Goal: Transaction & Acquisition: Purchase product/service

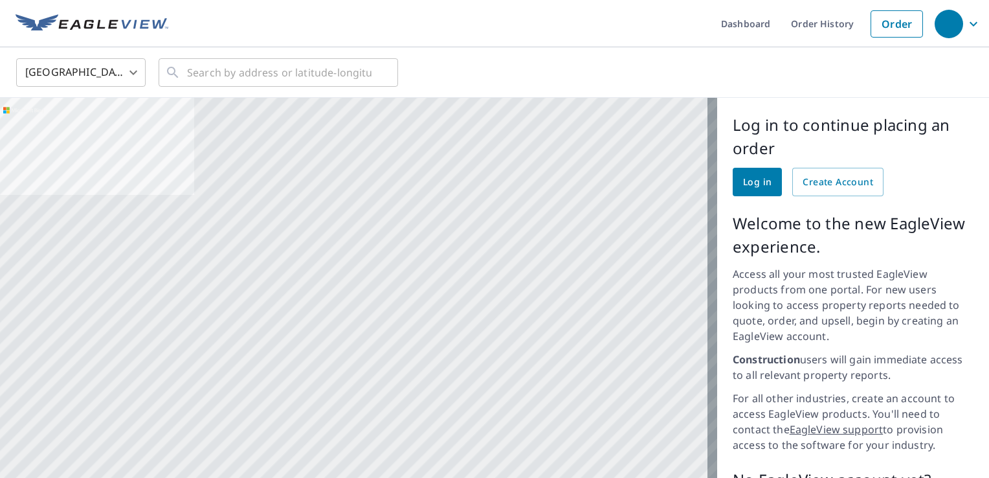
click at [953, 25] on div "button" at bounding box center [949, 24] width 28 height 28
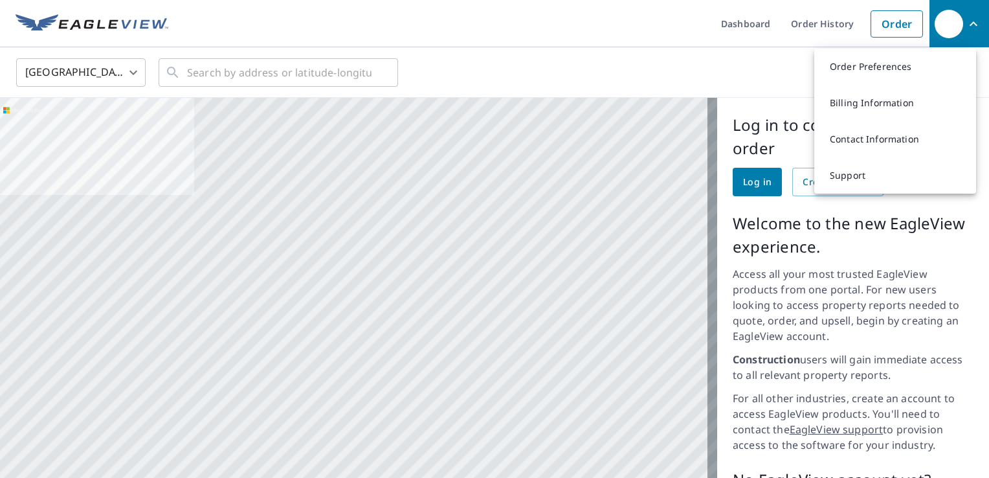
click at [131, 69] on body "Dashboard Order History Order Order Preferences Billing Information Contact Inf…" at bounding box center [494, 239] width 989 height 478
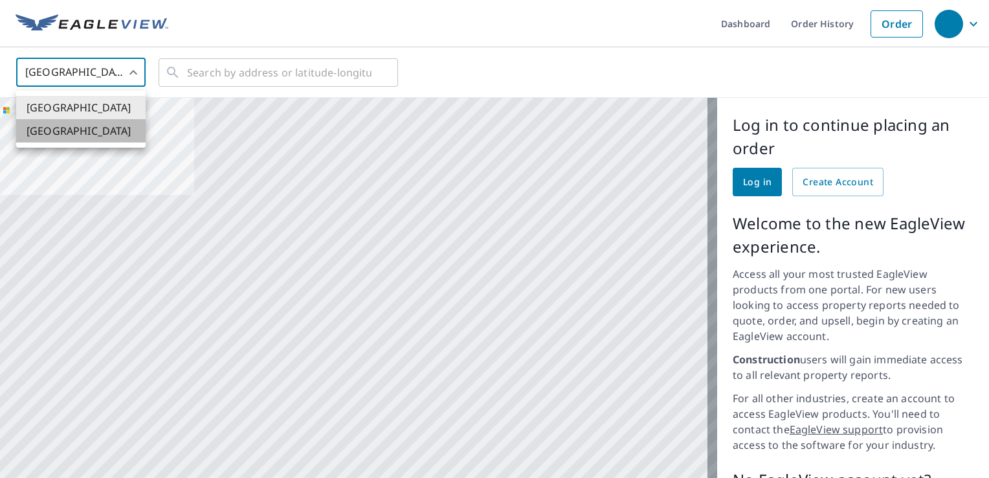
click at [78, 128] on li "[GEOGRAPHIC_DATA]" at bounding box center [80, 130] width 129 height 23
type input "CA"
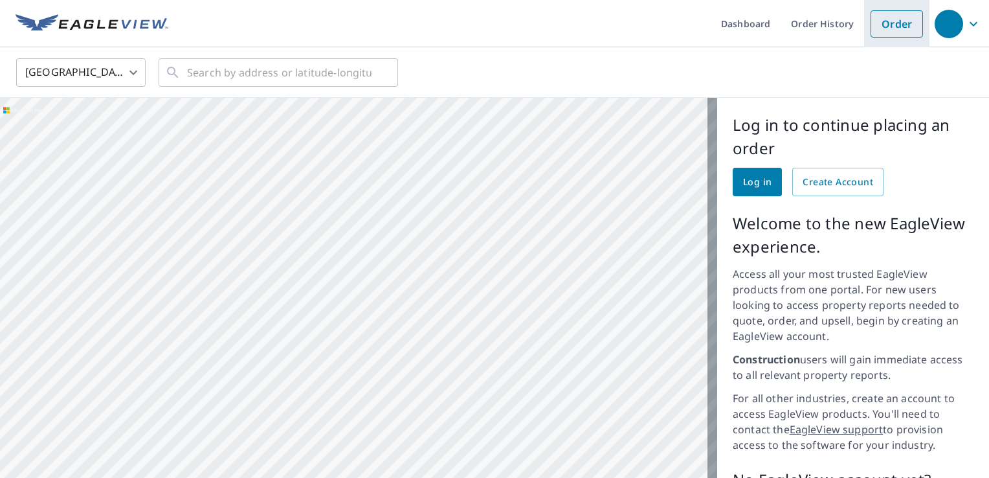
click at [894, 32] on link "Order" at bounding box center [897, 23] width 52 height 27
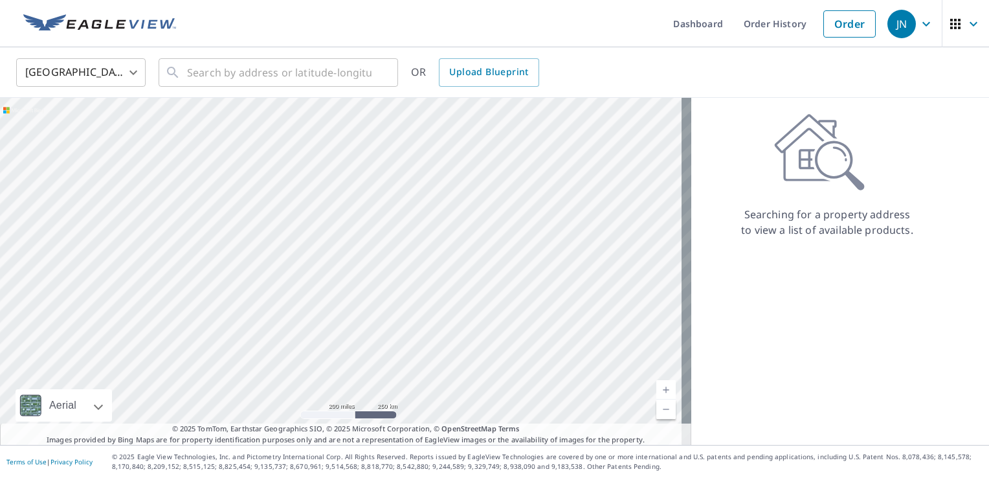
click at [103, 71] on body "JN JN Dashboard Order History Order JN United States US ​ ​ OR Upload Blueprint…" at bounding box center [494, 239] width 989 height 478
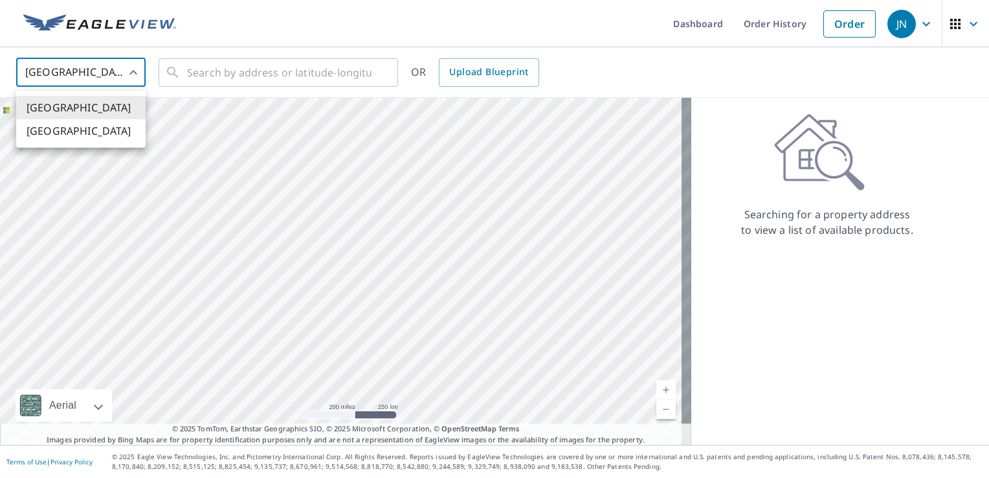
click at [95, 135] on li "[GEOGRAPHIC_DATA]" at bounding box center [80, 130] width 129 height 23
type input "CA"
click at [236, 69] on input "text" at bounding box center [279, 72] width 185 height 36
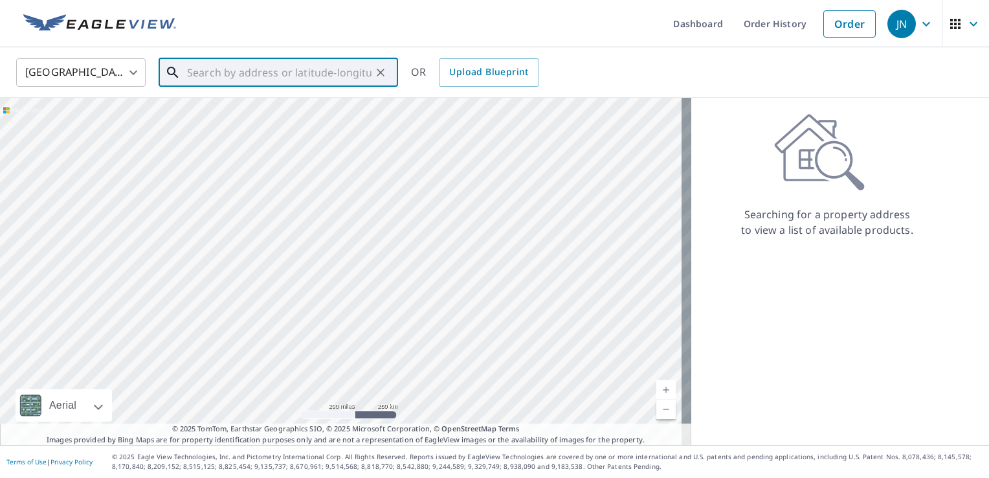
click at [226, 69] on input "text" at bounding box center [279, 72] width 185 height 36
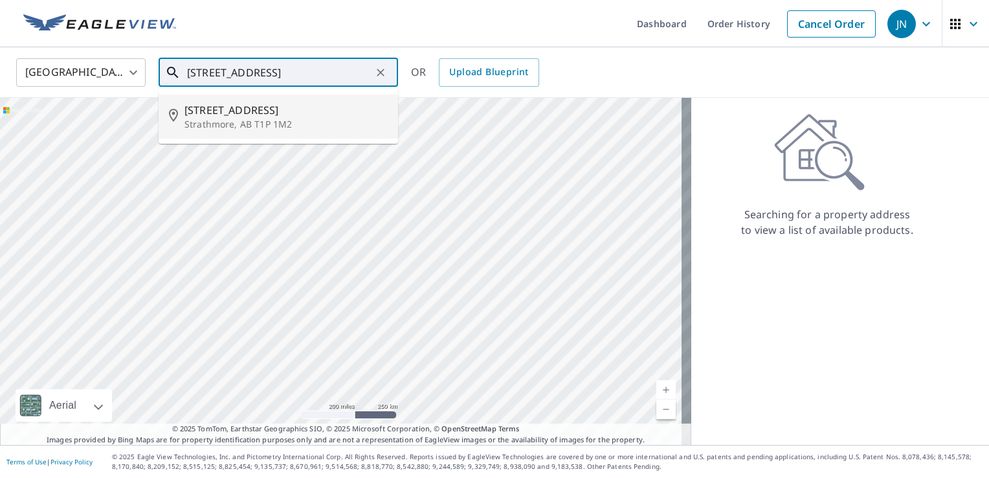
click at [276, 135] on li "107 Strathaven Bay Strathmore, AB T1P 1M2" at bounding box center [279, 117] width 240 height 44
type input "107 Strathaven Bay Strathmore, AB T1P 1M2"
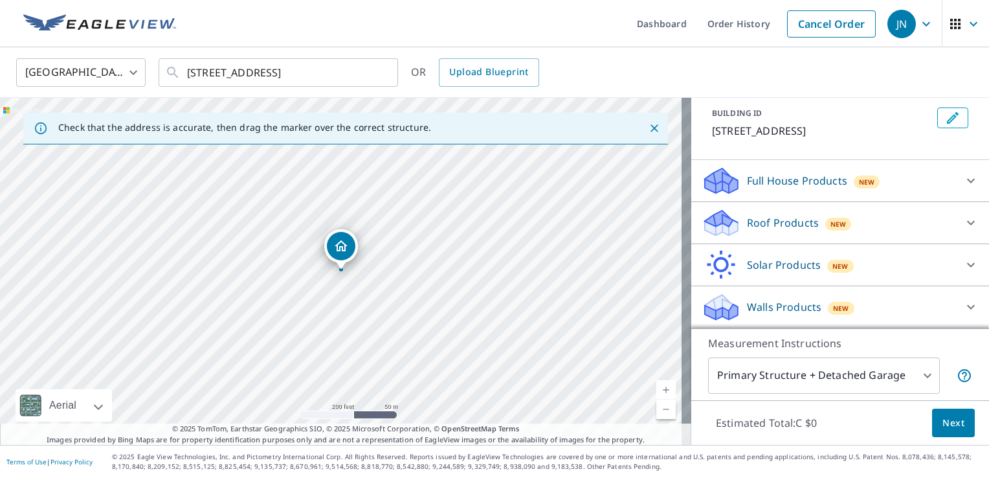
scroll to position [86, 0]
click at [963, 304] on icon at bounding box center [971, 307] width 16 height 16
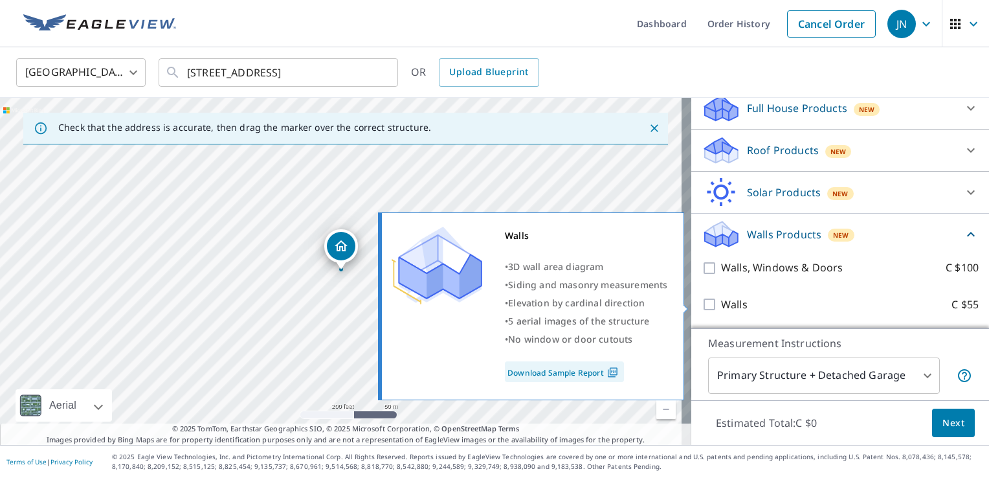
scroll to position [159, 0]
click at [702, 307] on input "Walls C $55" at bounding box center [711, 305] width 19 height 16
checkbox input "true"
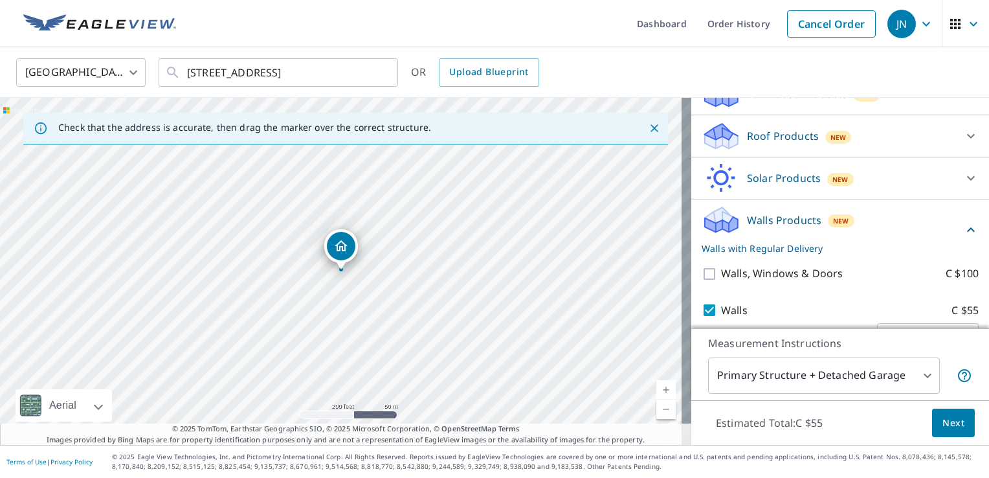
scroll to position [207, 0]
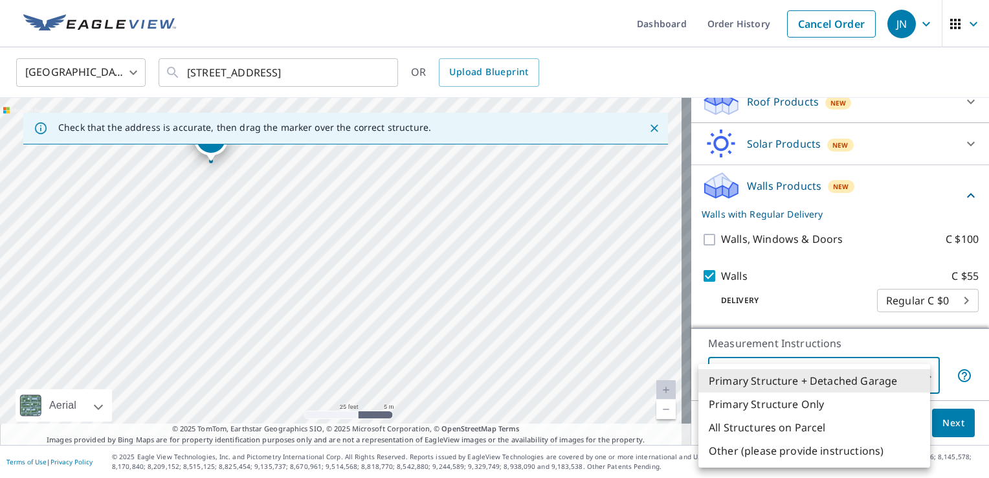
click at [922, 373] on body "JN JN Dashboard Order History Cancel Order JN Canada CA ​ 107 Strathaven Bay St…" at bounding box center [494, 239] width 989 height 478
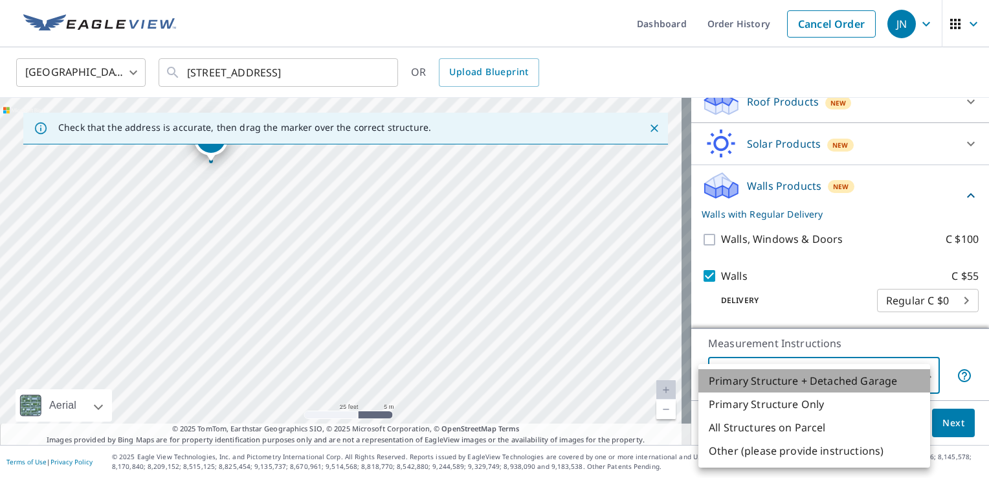
click at [922, 373] on li "Primary Structure + Detached Garage" at bounding box center [815, 380] width 232 height 23
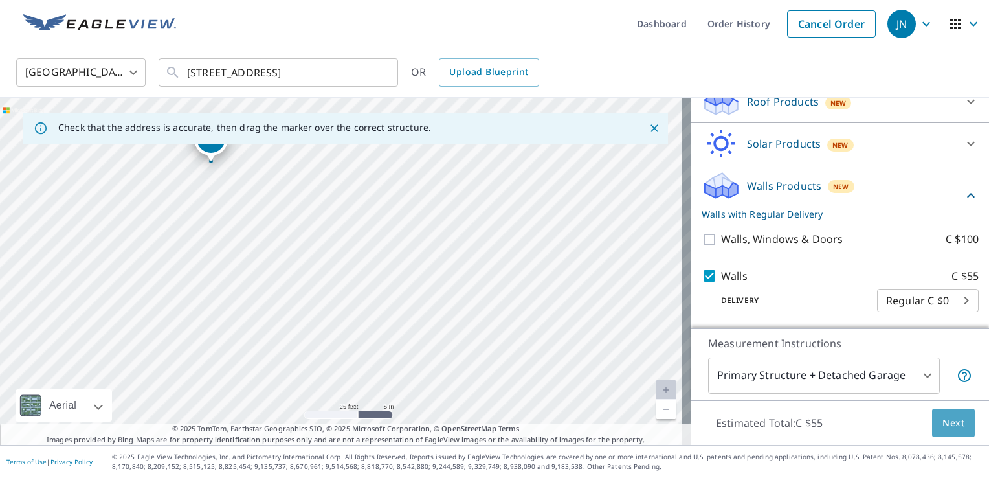
click at [943, 417] on span "Next" at bounding box center [954, 423] width 22 height 16
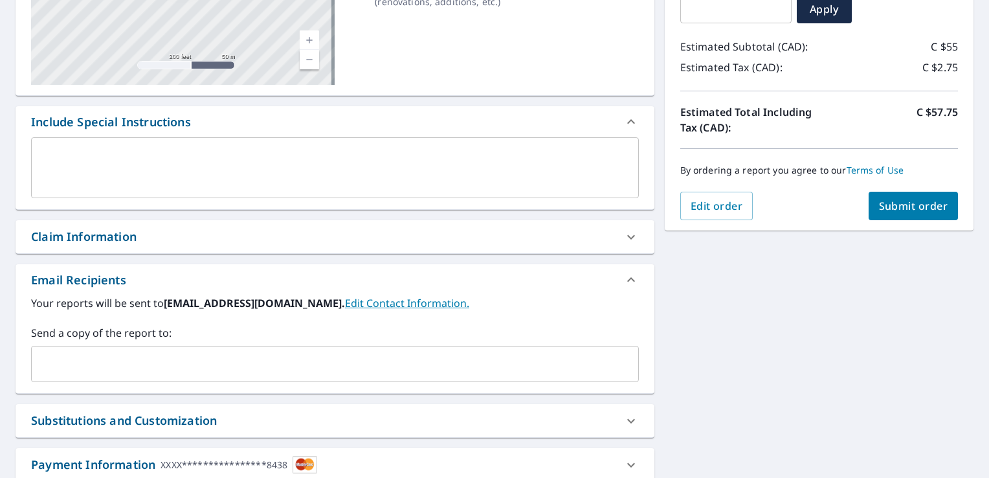
scroll to position [251, 0]
click at [181, 370] on input "text" at bounding box center [325, 363] width 577 height 25
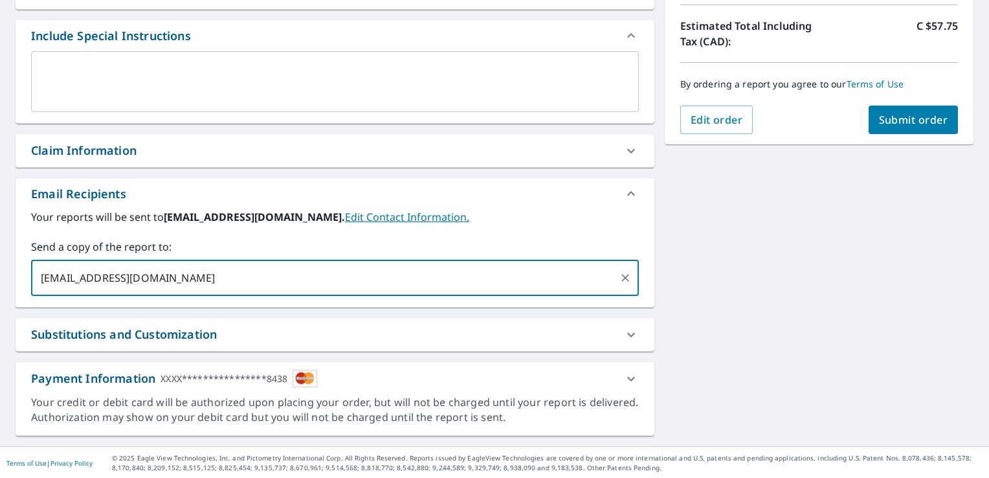
scroll to position [335, 0]
type input "admin@cfnexteriors.com"
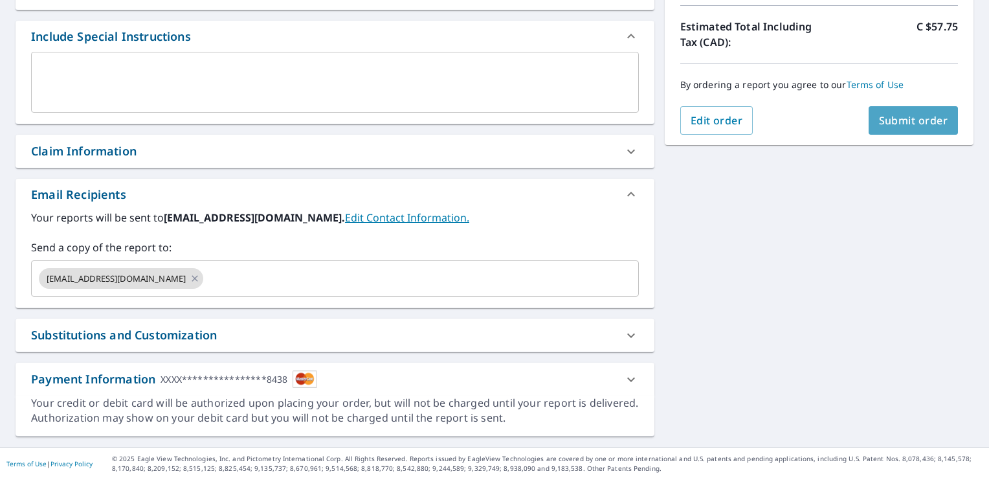
click at [886, 119] on span "Submit order" at bounding box center [913, 120] width 69 height 14
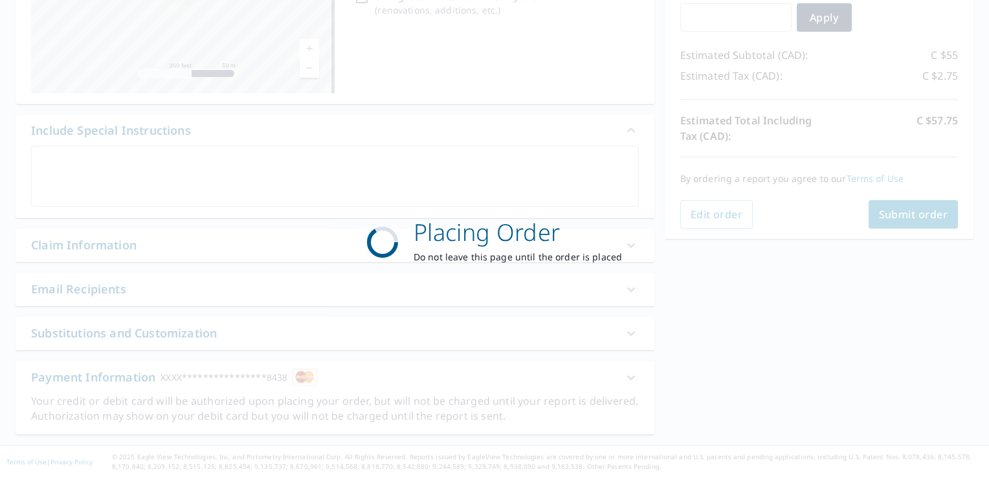
scroll to position [240, 0]
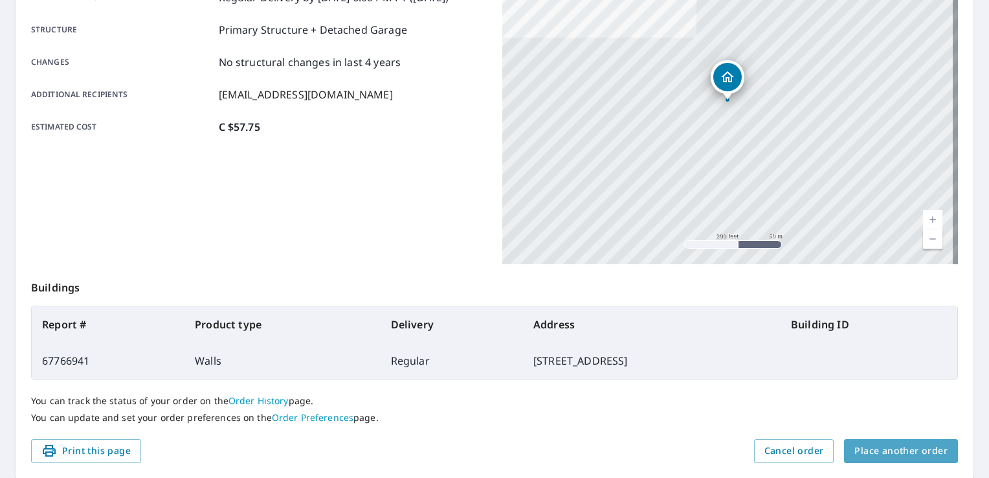
click at [899, 453] on span "Place another order" at bounding box center [901, 451] width 93 height 16
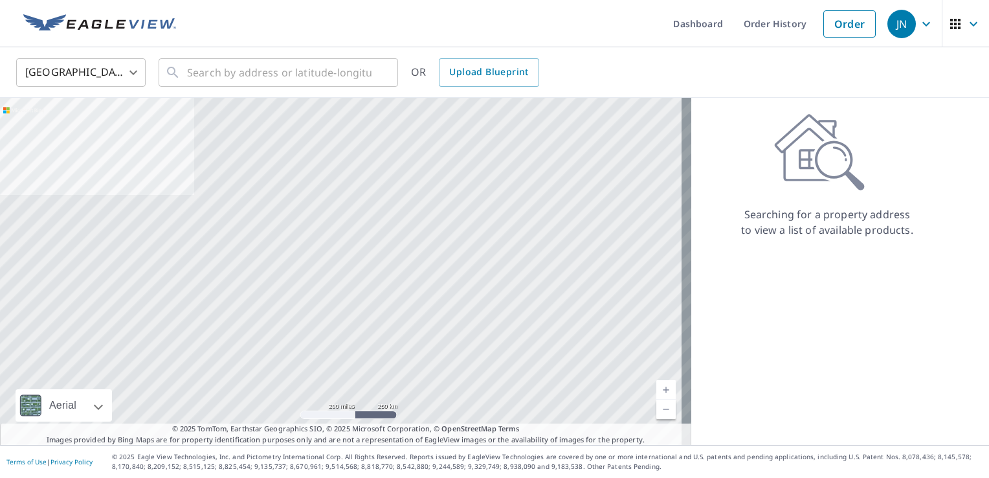
click at [115, 76] on body "JN JN Dashboard Order History Order JN United States US ​ ​ OR Upload Blueprint…" at bounding box center [494, 239] width 989 height 478
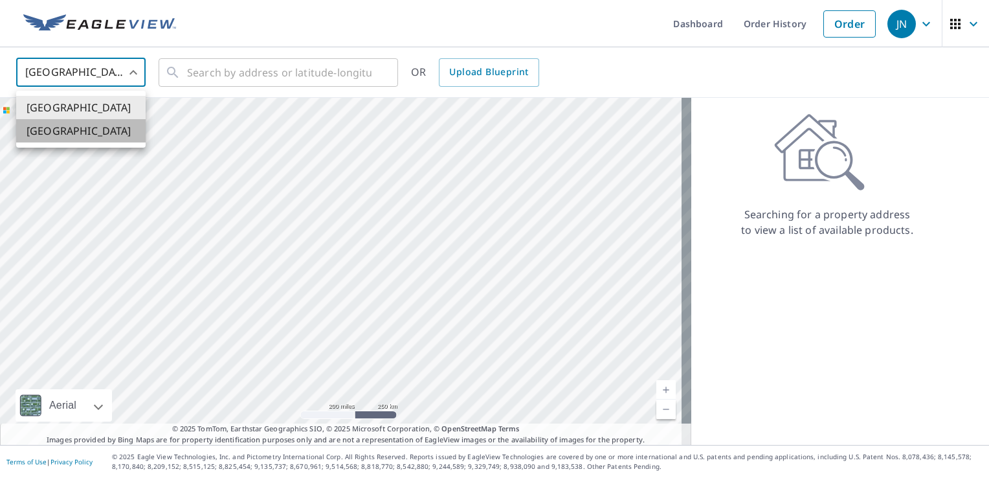
click at [113, 131] on li "[GEOGRAPHIC_DATA]" at bounding box center [80, 130] width 129 height 23
type input "CA"
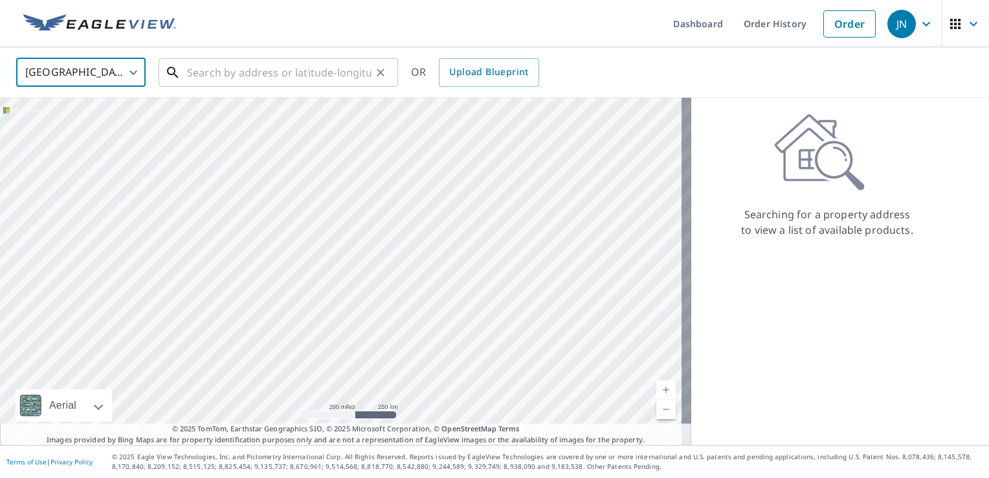
click at [218, 78] on input "text" at bounding box center [279, 72] width 185 height 36
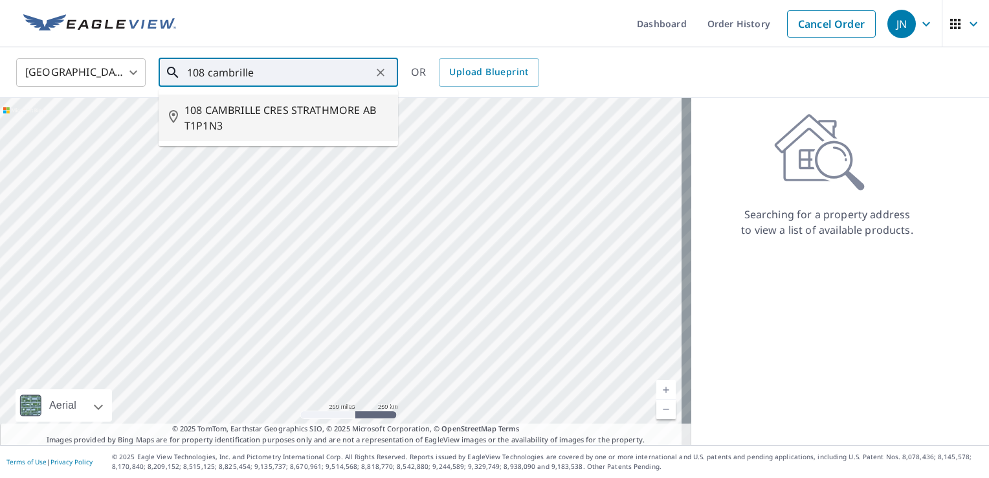
click at [313, 120] on span "108 CAMBRILLE CRES STRATHMORE AB T1P1N3" at bounding box center [286, 117] width 203 height 31
type input "108 CAMBRILLE CRES STRATHMORE AB T1P1N3"
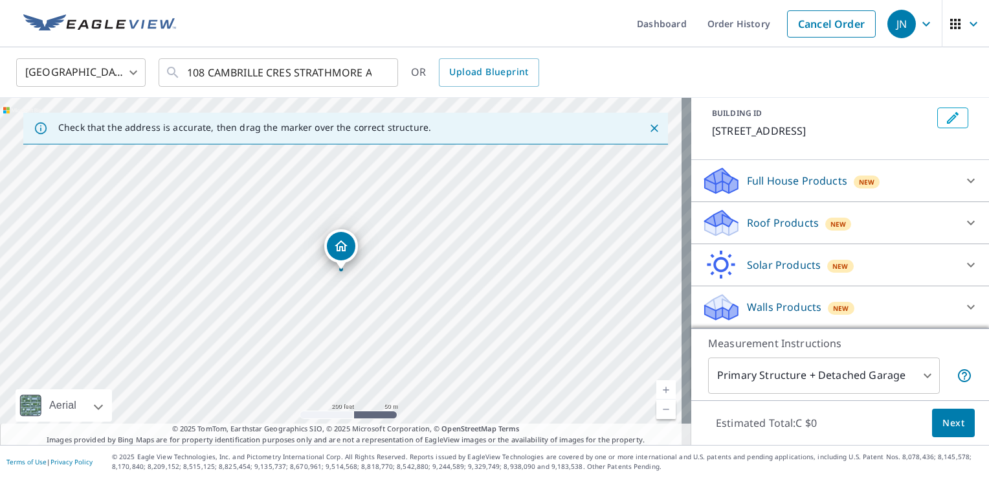
scroll to position [86, 0]
click at [798, 314] on p "Walls Products" at bounding box center [784, 307] width 74 height 16
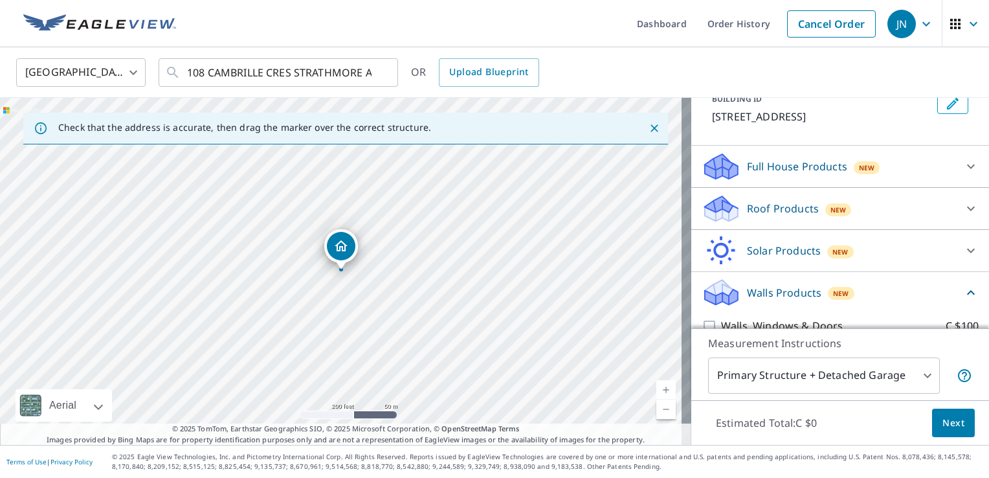
scroll to position [159, 0]
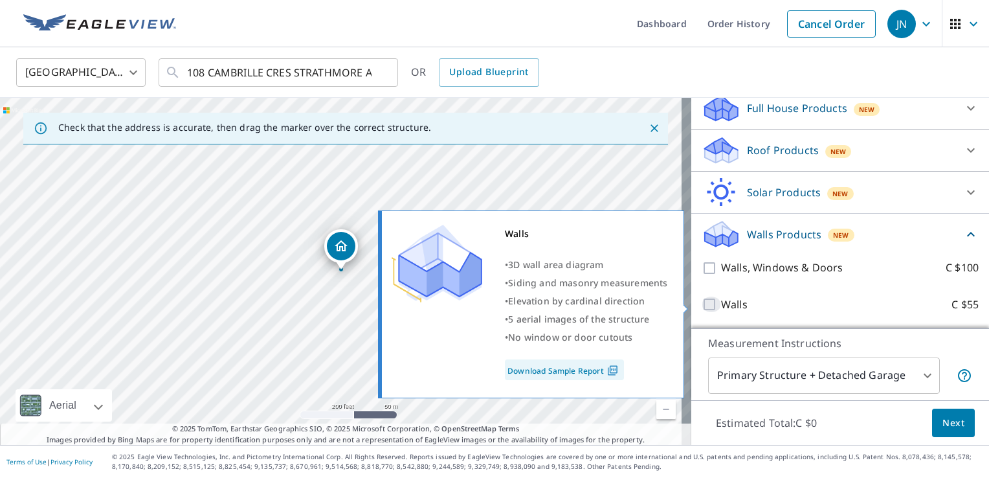
click at [702, 301] on input "Walls C $55" at bounding box center [711, 305] width 19 height 16
checkbox input "true"
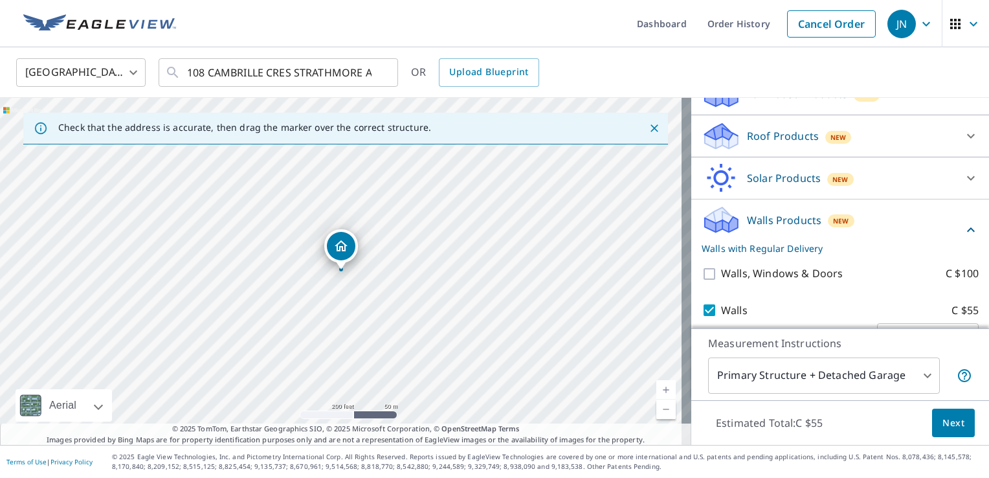
scroll to position [207, 0]
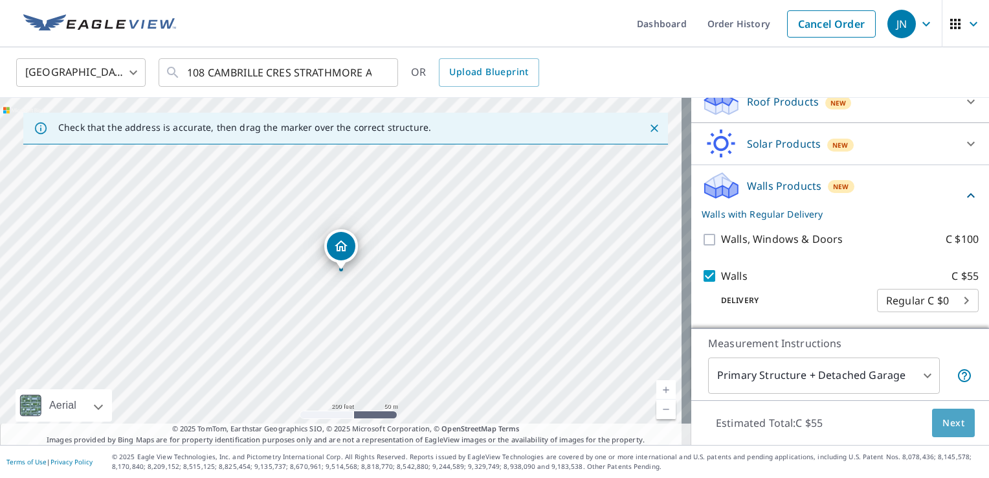
click at [945, 427] on span "Next" at bounding box center [954, 423] width 22 height 16
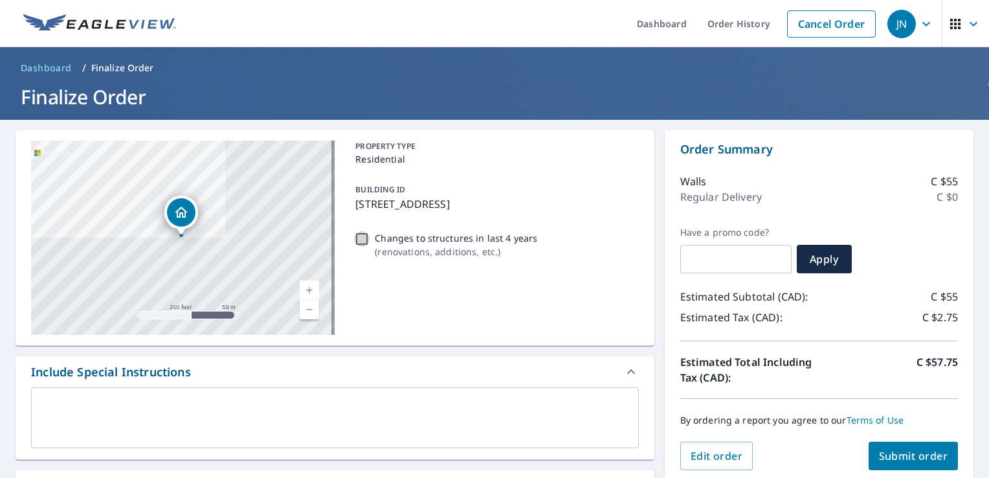
click at [360, 234] on input "Changes to structures in last 4 years ( renovations, additions, etc. )" at bounding box center [362, 239] width 16 height 16
checkbox input "true"
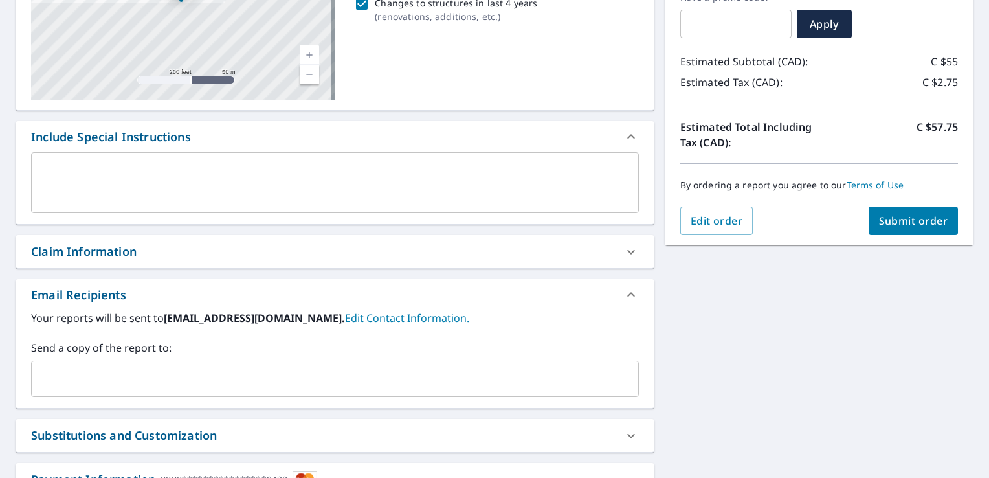
scroll to position [266, 0]
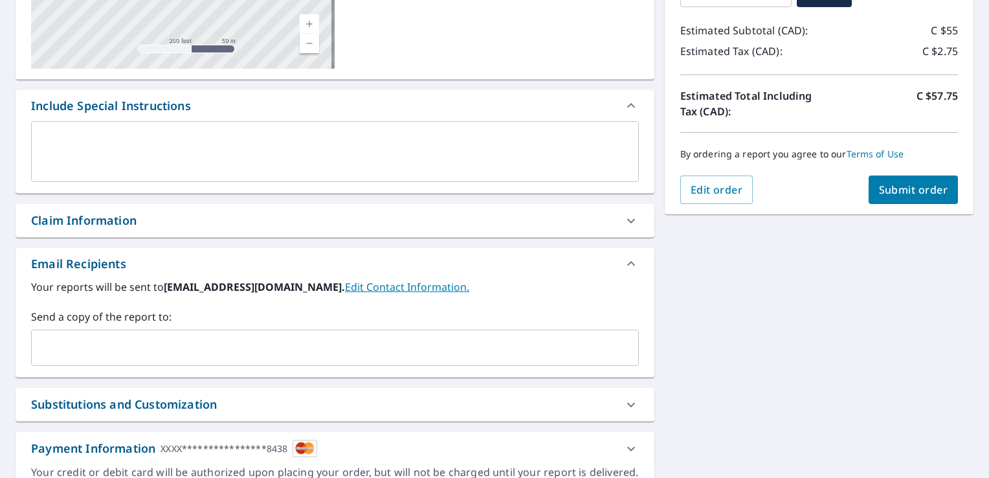
click at [136, 351] on input "text" at bounding box center [325, 347] width 577 height 25
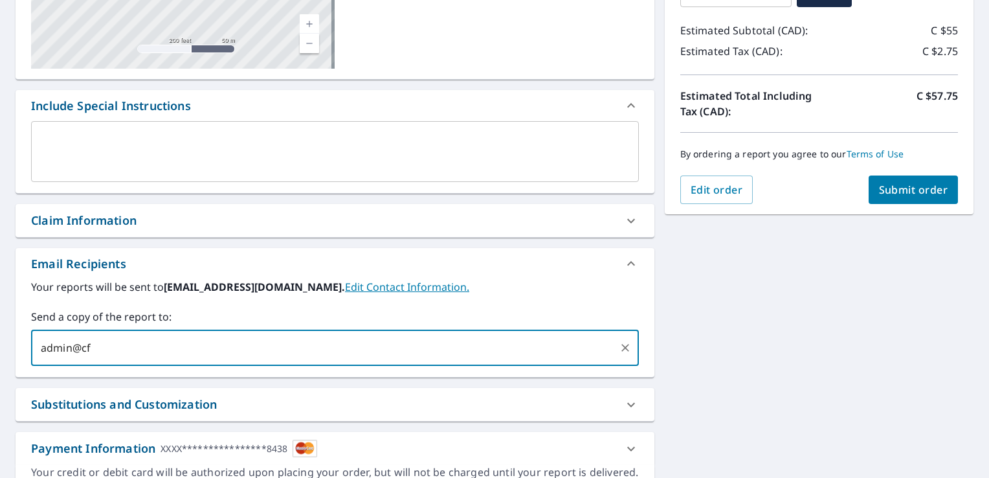
type input "admin@cfn"
click at [136, 351] on input "text" at bounding box center [325, 347] width 577 height 25
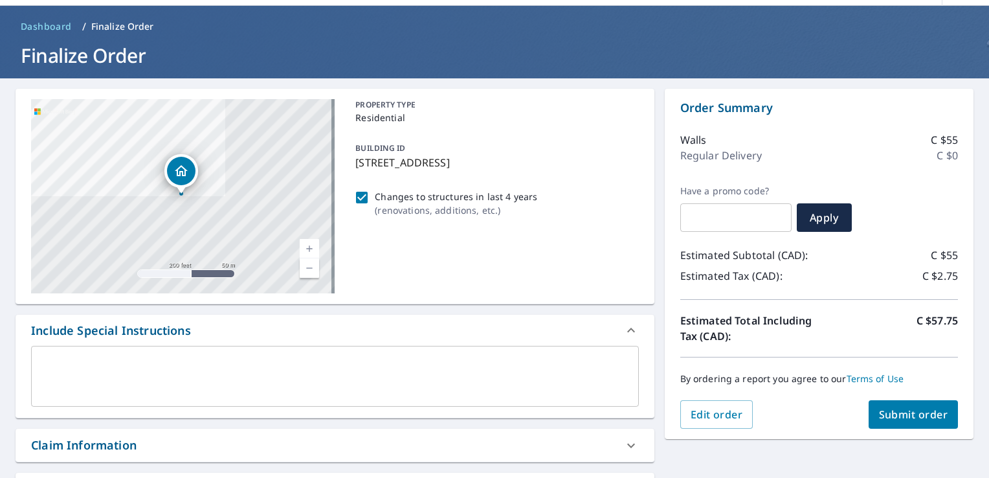
scroll to position [42, 0]
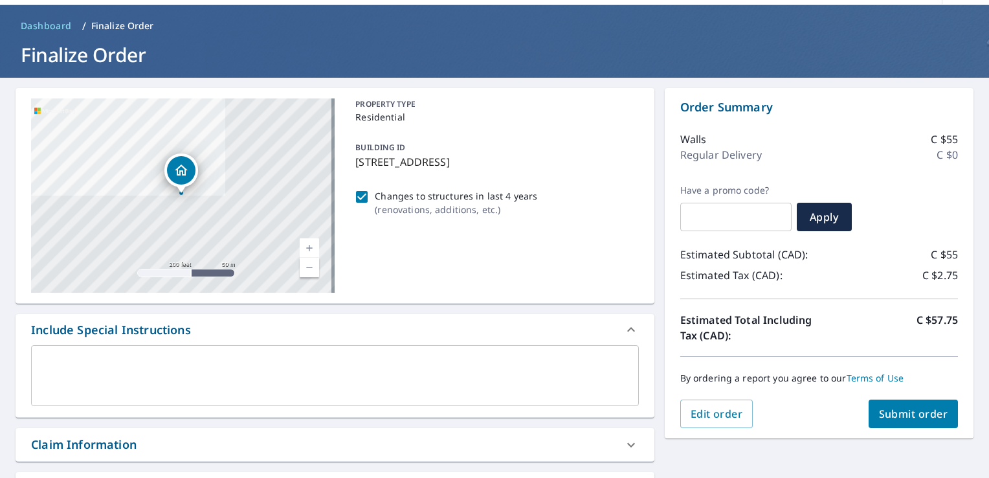
type input "admin@cfnexteriors.com"
click at [912, 423] on button "Submit order" at bounding box center [914, 413] width 90 height 28
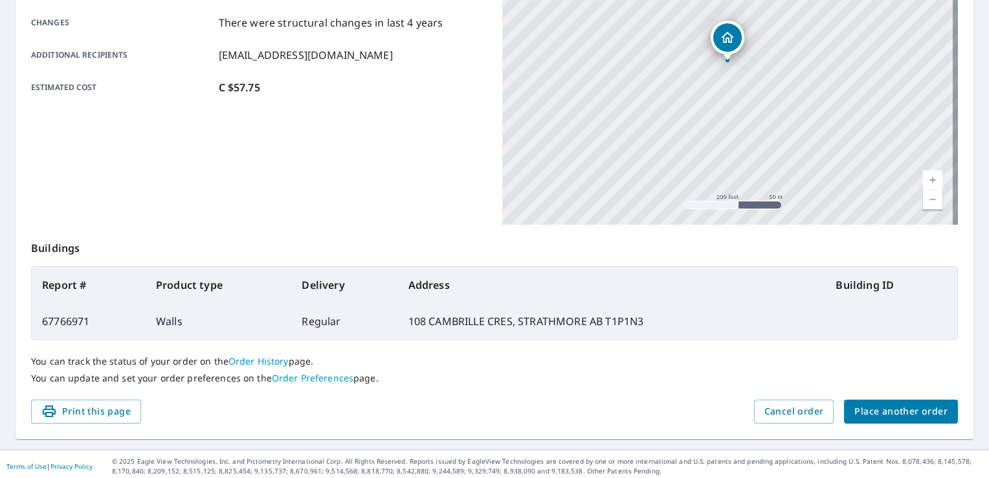
scroll to position [278, 0]
click at [868, 412] on span "Place another order" at bounding box center [901, 413] width 93 height 16
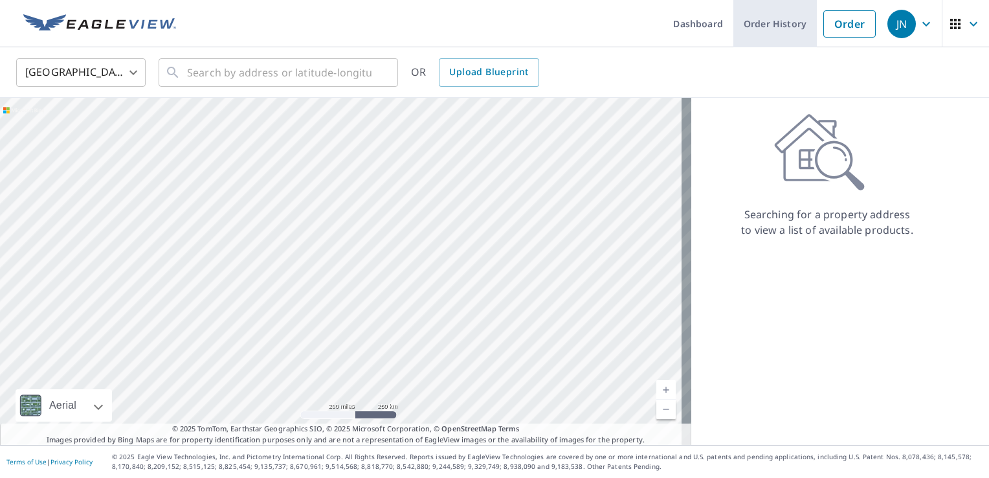
click at [759, 28] on link "Order History" at bounding box center [776, 23] width 84 height 47
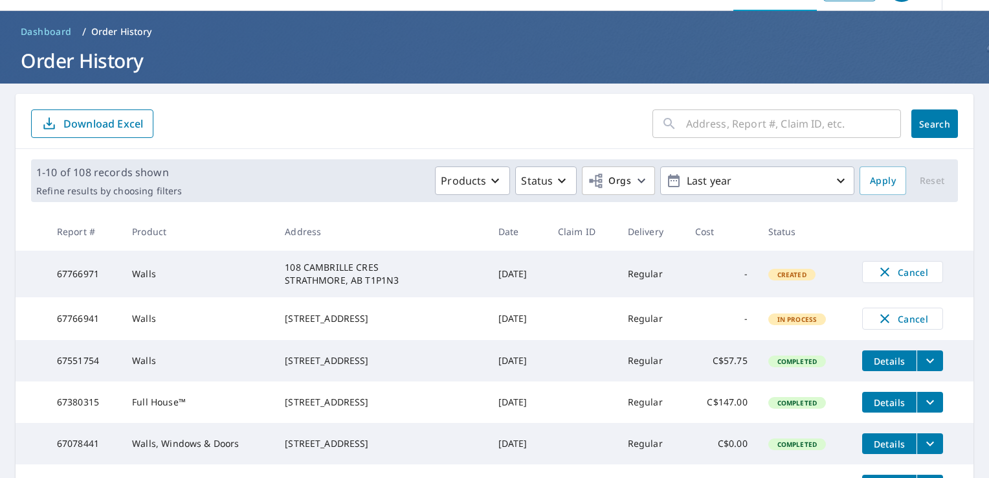
scroll to position [35, 0]
